Goal: Register for event/course

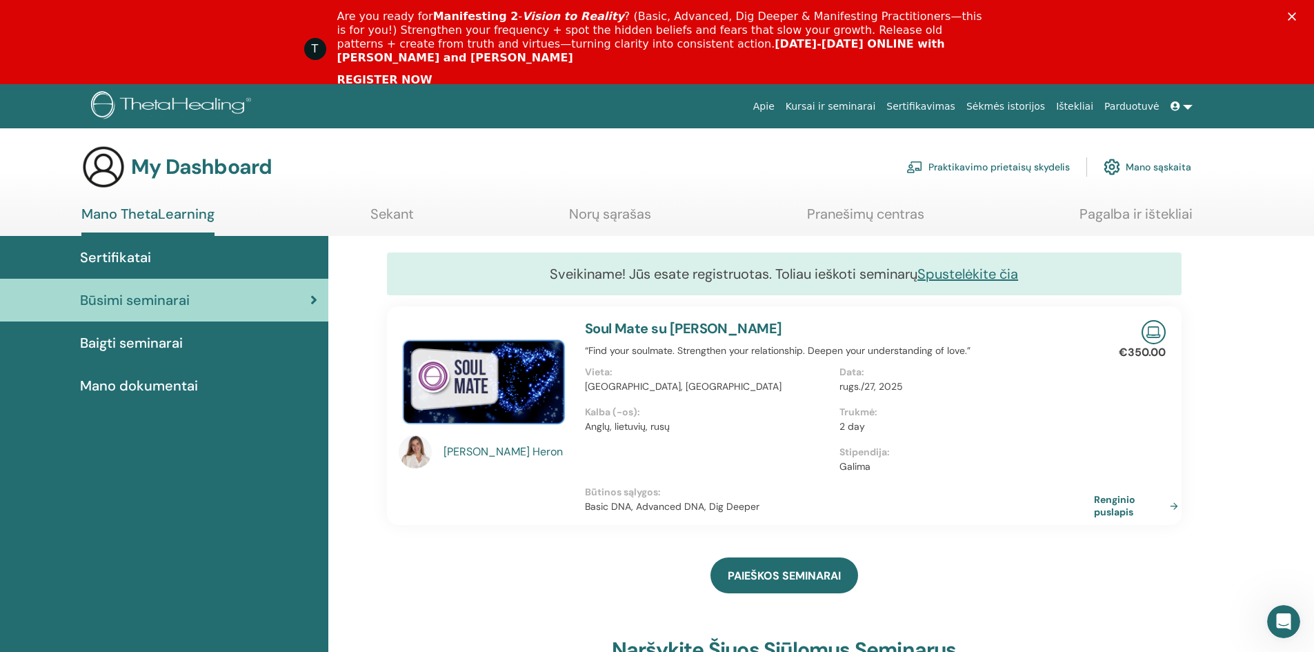
click at [584, 593] on div "PAIEŠKOS SEMINARAI" at bounding box center [784, 575] width 795 height 69
click at [653, 564] on div "PAIEŠKOS SEMINARAI" at bounding box center [784, 575] width 795 height 69
click at [125, 250] on span "Sertifikatai" at bounding box center [115, 257] width 71 height 21
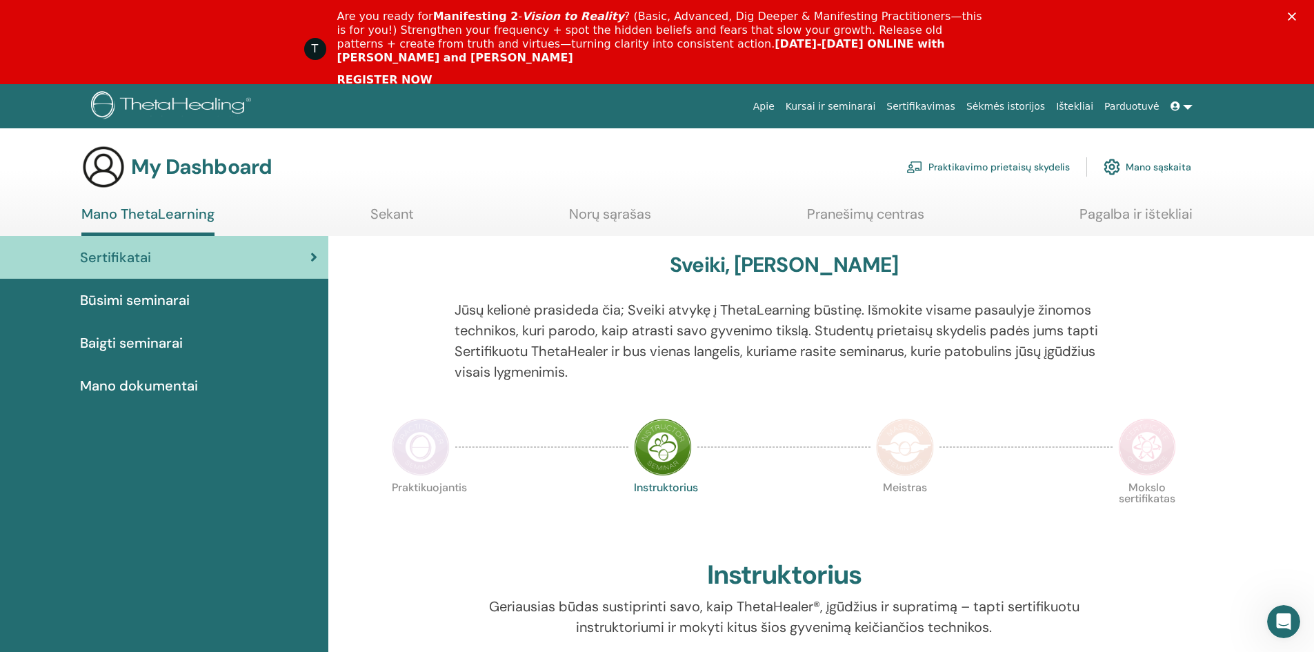
click at [143, 304] on span "Būsimi seminarai" at bounding box center [135, 300] width 110 height 21
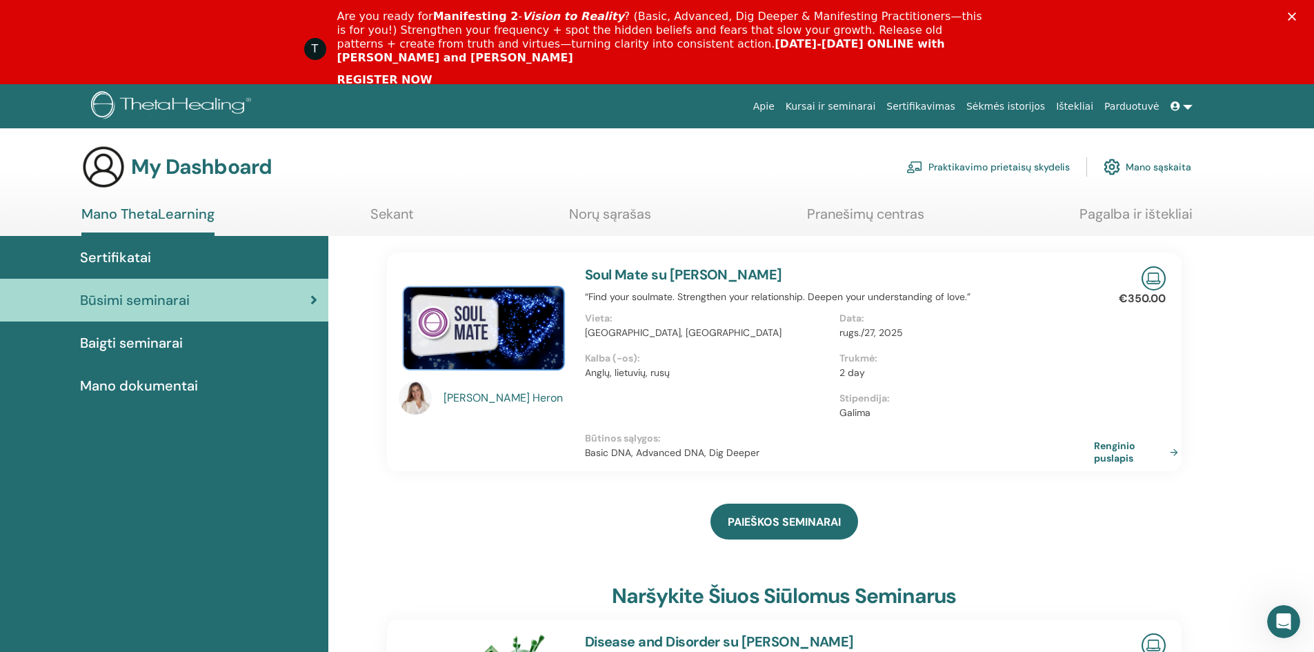
click at [668, 270] on link "Soul Mate su [PERSON_NAME]" at bounding box center [683, 275] width 197 height 18
click at [638, 278] on link "Soul Mate su [PERSON_NAME]" at bounding box center [683, 275] width 197 height 18
click at [498, 315] on img at bounding box center [484, 325] width 170 height 119
click at [401, 395] on img at bounding box center [415, 398] width 33 height 33
click at [410, 400] on img at bounding box center [415, 398] width 33 height 33
